Goal: Task Accomplishment & Management: Manage account settings

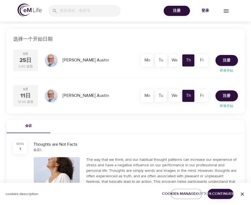
scroll to position [110, 0]
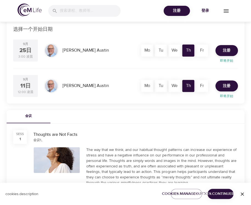
click at [172, 51] on div "We" at bounding box center [174, 50] width 12 height 12
click at [197, 50] on div "Fr" at bounding box center [202, 50] width 12 height 12
click at [206, 53] on div "Fr" at bounding box center [202, 50] width 12 height 12
click at [191, 52] on div "Th" at bounding box center [188, 50] width 12 height 12
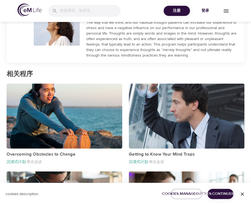
scroll to position [246, 0]
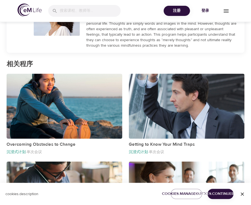
click at [243, 193] on icon "button" at bounding box center [241, 193] width 3 height 3
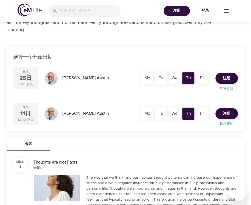
scroll to position [0, 0]
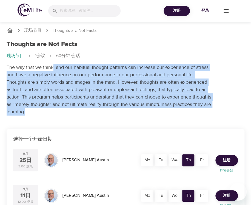
drag, startPoint x: 53, startPoint y: 65, endPoint x: 83, endPoint y: 113, distance: 56.3
click at [83, 113] on p "The way that we think, and our habitual thought patterns can increase our exper…" at bounding box center [109, 90] width 205 height 52
drag, startPoint x: 83, startPoint y: 113, endPoint x: 82, endPoint y: 117, distance: 3.4
click at [82, 117] on div "Thoughts are Not Facts 现场节目 1会议 60分钟 会话 The way that we think, and our habitual…" at bounding box center [125, 78] width 244 height 82
click at [81, 118] on div "Thoughts are Not Facts 现场节目 1会议 60分钟 会话 The way that we think, and our habitual…" at bounding box center [125, 78] width 244 height 82
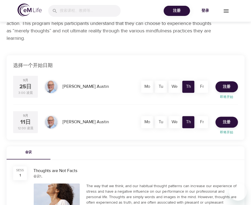
scroll to position [82, 0]
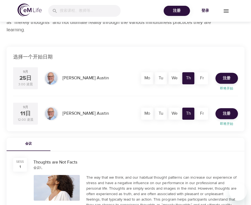
click at [139, 149] on div "会议" at bounding box center [126, 143] width 238 height 13
click at [228, 113] on span "注册" at bounding box center [227, 113] width 8 height 7
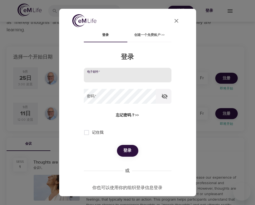
click at [115, 74] on input "email" at bounding box center [128, 75] width 88 height 15
type input "becky_wu@baxter.com"
click at [117, 145] on button "登录" at bounding box center [127, 151] width 21 height 12
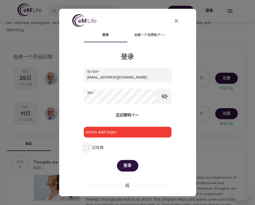
click at [83, 149] on input "记住我" at bounding box center [87, 148] width 12 height 12
checkbox input "true"
click at [162, 97] on icon "button" at bounding box center [165, 96] width 6 height 5
click at [124, 115] on span "忘记密码？>>" at bounding box center [127, 115] width 23 height 7
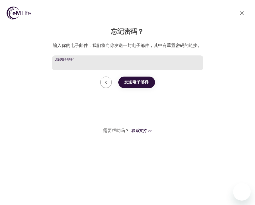
click at [114, 60] on input "您的电子邮件   *" at bounding box center [127, 62] width 151 height 15
type input "becky_wu@baxter.com"
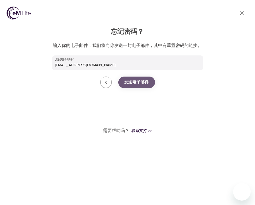
click at [147, 82] on span "发送电子邮件" at bounding box center [136, 82] width 25 height 7
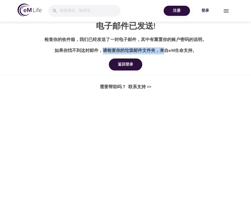
drag, startPoint x: 102, startPoint y: 49, endPoint x: 170, endPoint y: 53, distance: 67.7
click at [169, 52] on div "如果你找不到这封邮件，请检查你的垃圾邮件文件夹，来自 eM生命支持 。" at bounding box center [125, 50] width 251 height 7
drag, startPoint x: 170, startPoint y: 53, endPoint x: 174, endPoint y: 57, distance: 6.0
click at [174, 57] on div "电子邮件已发送! 检查你的收件箱，我们已经发送了一封电子邮件，其中有重置你的账户密码的说明。 如果你找不到这封邮件，请检查你的垃圾邮件文件夹，来自 eM生命支…" at bounding box center [125, 45] width 251 height 90
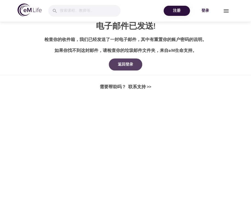
click at [130, 65] on div "返回登录" at bounding box center [125, 64] width 24 height 5
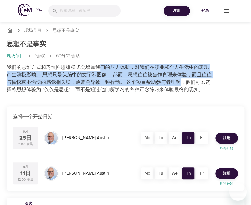
drag, startPoint x: 106, startPoint y: 67, endPoint x: 181, endPoint y: 83, distance: 76.8
click at [181, 83] on p "我们的思维方式和习惯性思维模式会增加我们的压力体验，对我们在职业和个人生活中的表现产生消极影响。 思想只是头脑中的文字和图像。 然而，思想往往被当作真理来体验…" at bounding box center [109, 79] width 205 height 30
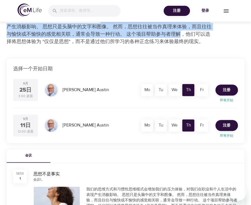
scroll to position [55, 0]
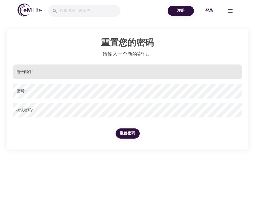
click at [88, 71] on input "email" at bounding box center [127, 71] width 229 height 15
type input "becky_wu@baxter.com"
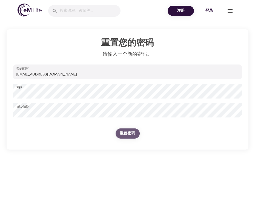
click at [127, 131] on span "重置密码" at bounding box center [127, 133] width 15 height 7
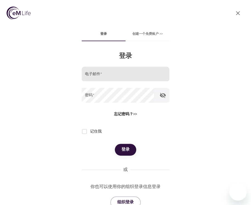
click at [109, 73] on input "email" at bounding box center [126, 74] width 88 height 15
type input "becky_wu@baxter.com"
click at [115, 144] on button "登录" at bounding box center [125, 150] width 21 height 12
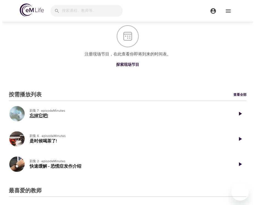
scroll to position [82, 0]
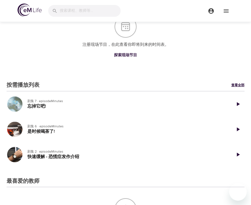
click at [236, 83] on link "查看全部" at bounding box center [237, 85] width 13 height 5
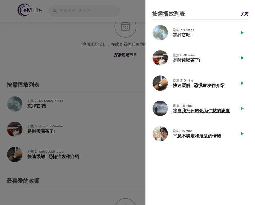
click at [209, 110] on h5 "将自我批评转化为仁慈的态度" at bounding box center [202, 111] width 58 height 6
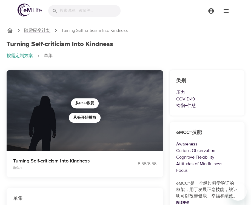
click at [41, 31] on p "随需应变计划" at bounding box center [37, 30] width 26 height 6
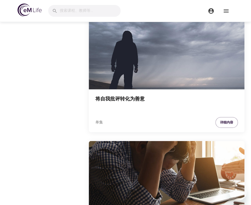
scroll to position [3128, 0]
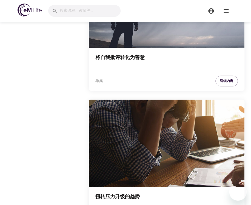
drag, startPoint x: 106, startPoint y: 53, endPoint x: 77, endPoint y: 61, distance: 30.0
click at [105, 55] on h4 "将自我批评转化为善意" at bounding box center [166, 61] width 142 height 13
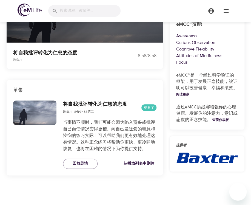
scroll to position [147, 0]
